Goal: Check status: Check status

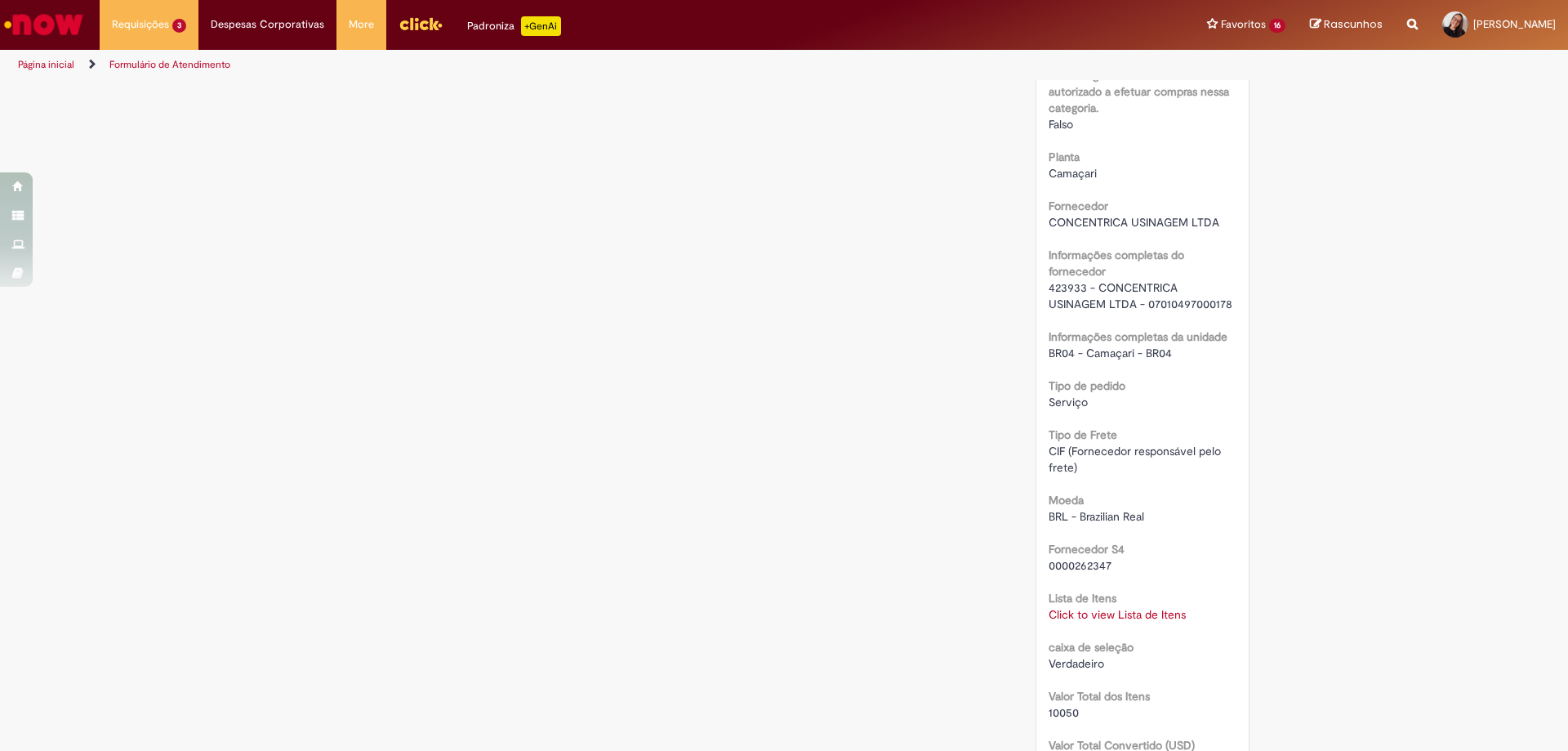
scroll to position [1471, 0]
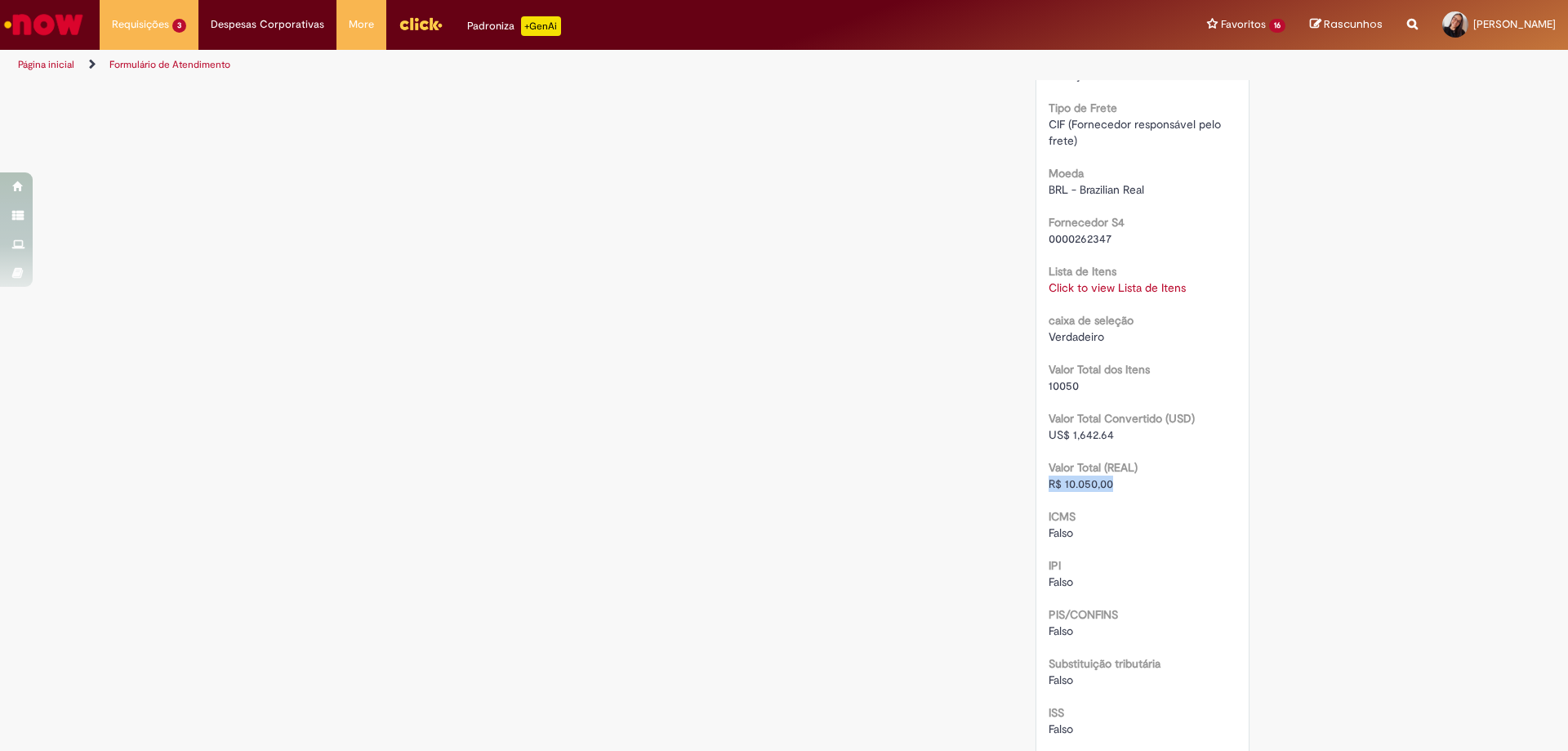
drag, startPoint x: 1050, startPoint y: 488, endPoint x: 1105, endPoint y: 474, distance: 56.8
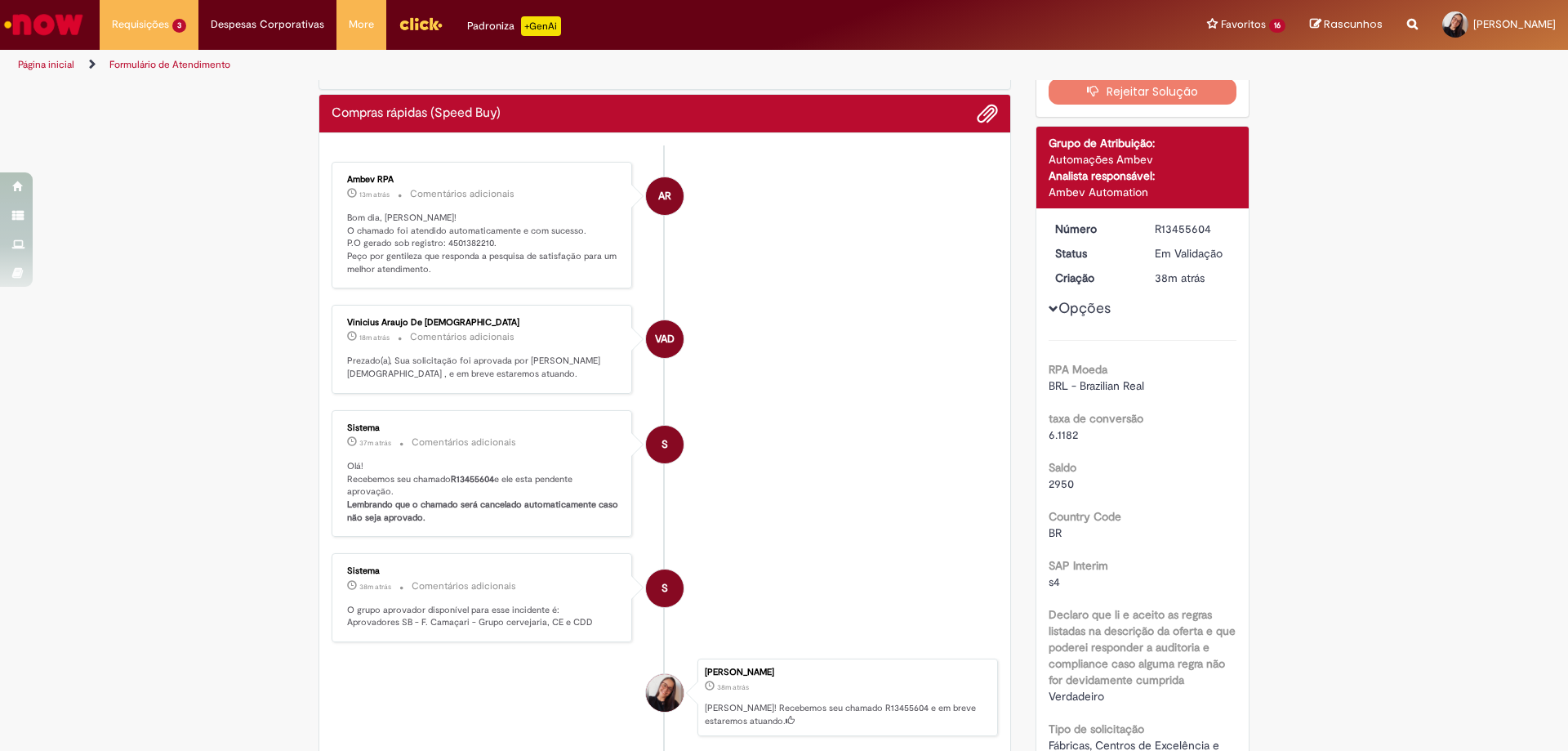
scroll to position [0, 0]
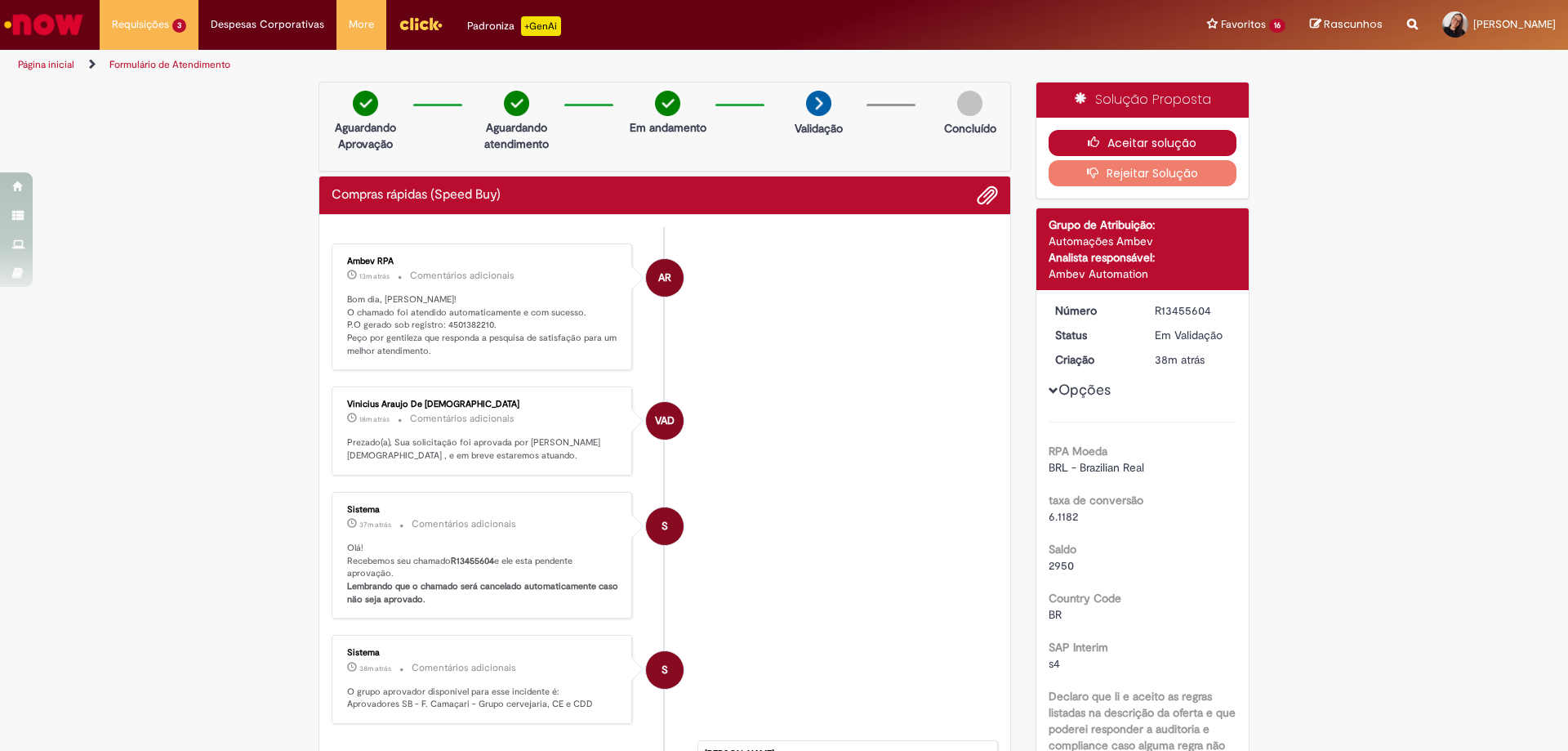
click at [1087, 141] on icon "button" at bounding box center [1097, 142] width 20 height 12
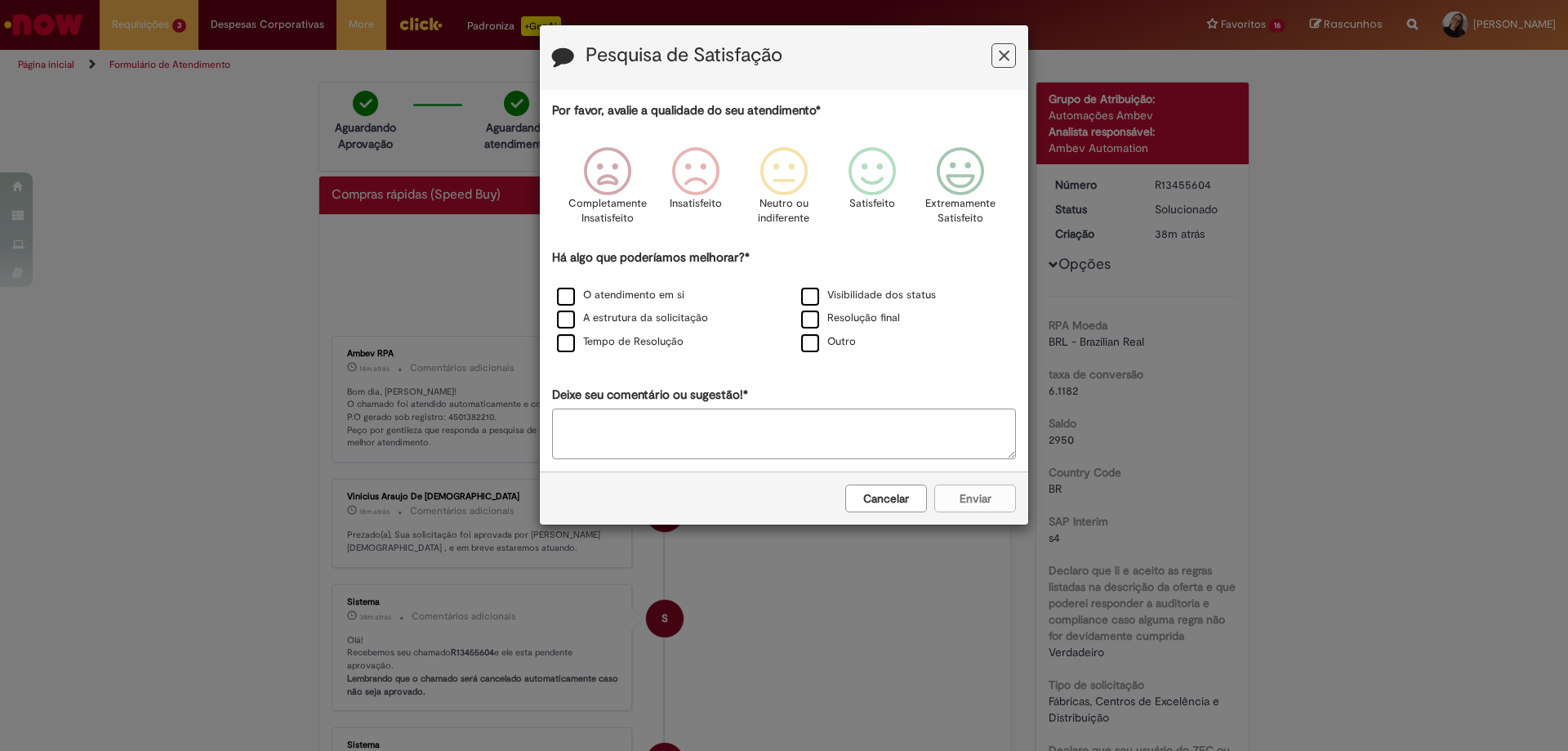
click at [1009, 52] on icon "Feedback" at bounding box center [1004, 55] width 11 height 17
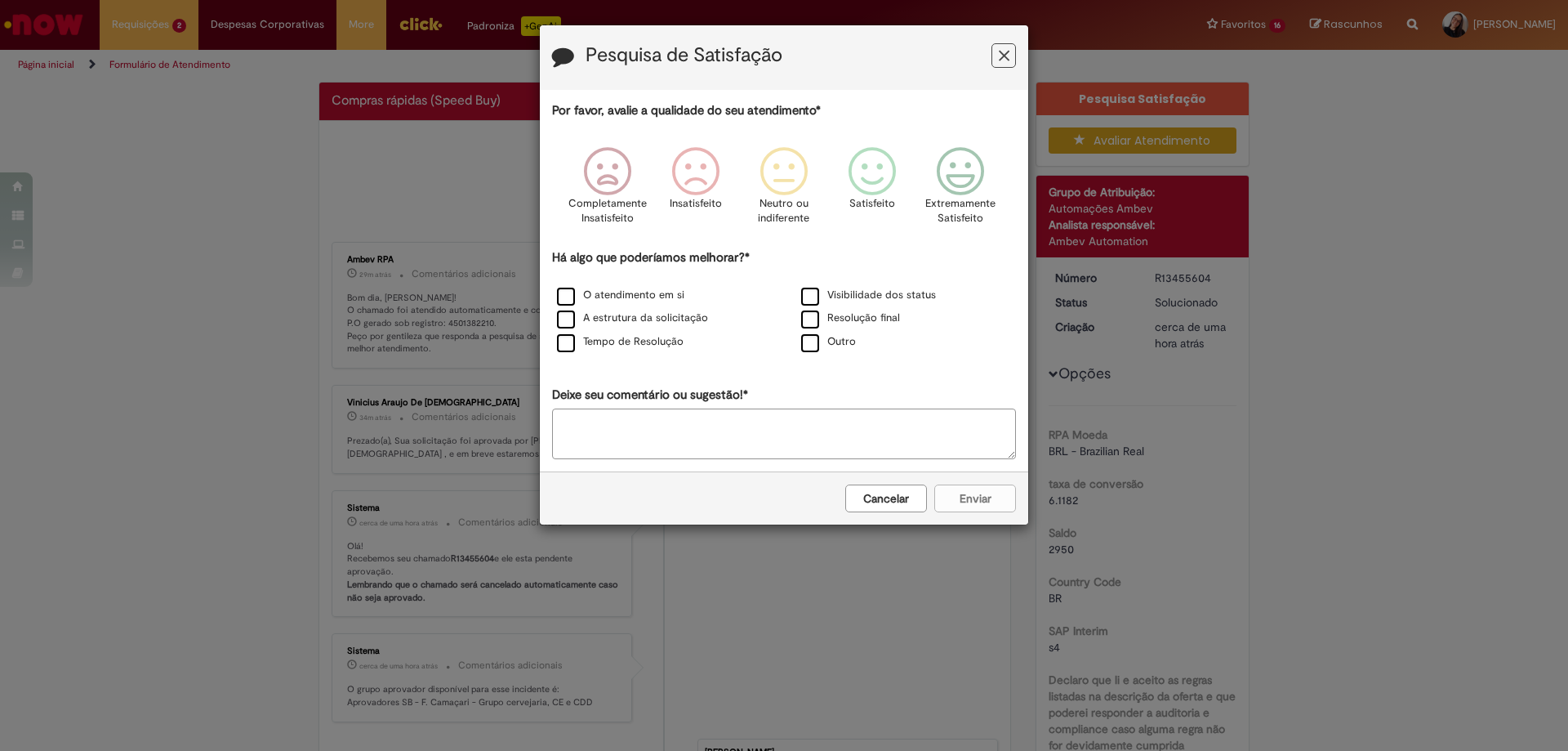
click at [995, 61] on button "Feedback" at bounding box center [1003, 55] width 25 height 25
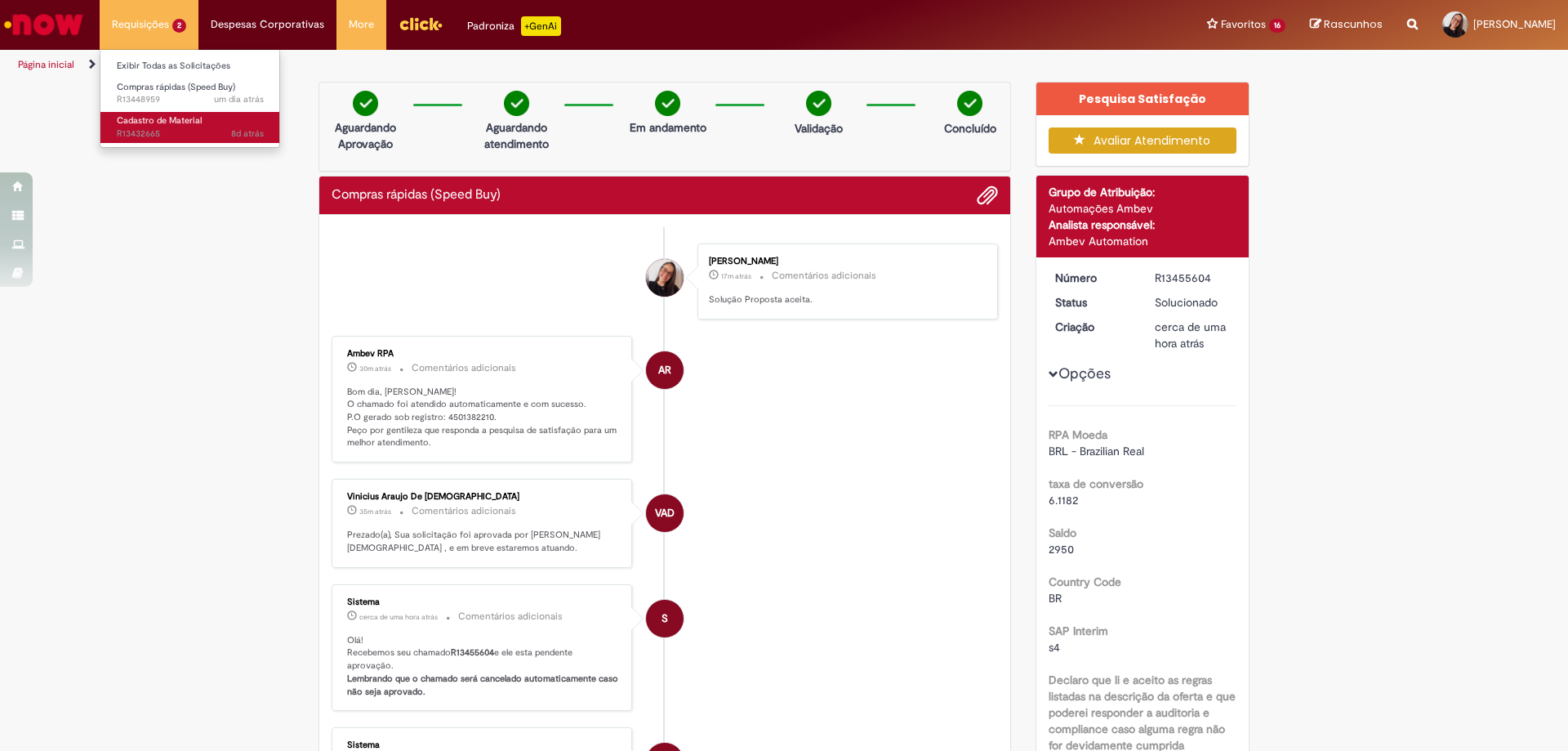
click at [183, 114] on span "Cadastro de Material" at bounding box center [159, 120] width 85 height 12
